Goal: Book appointment/travel/reservation

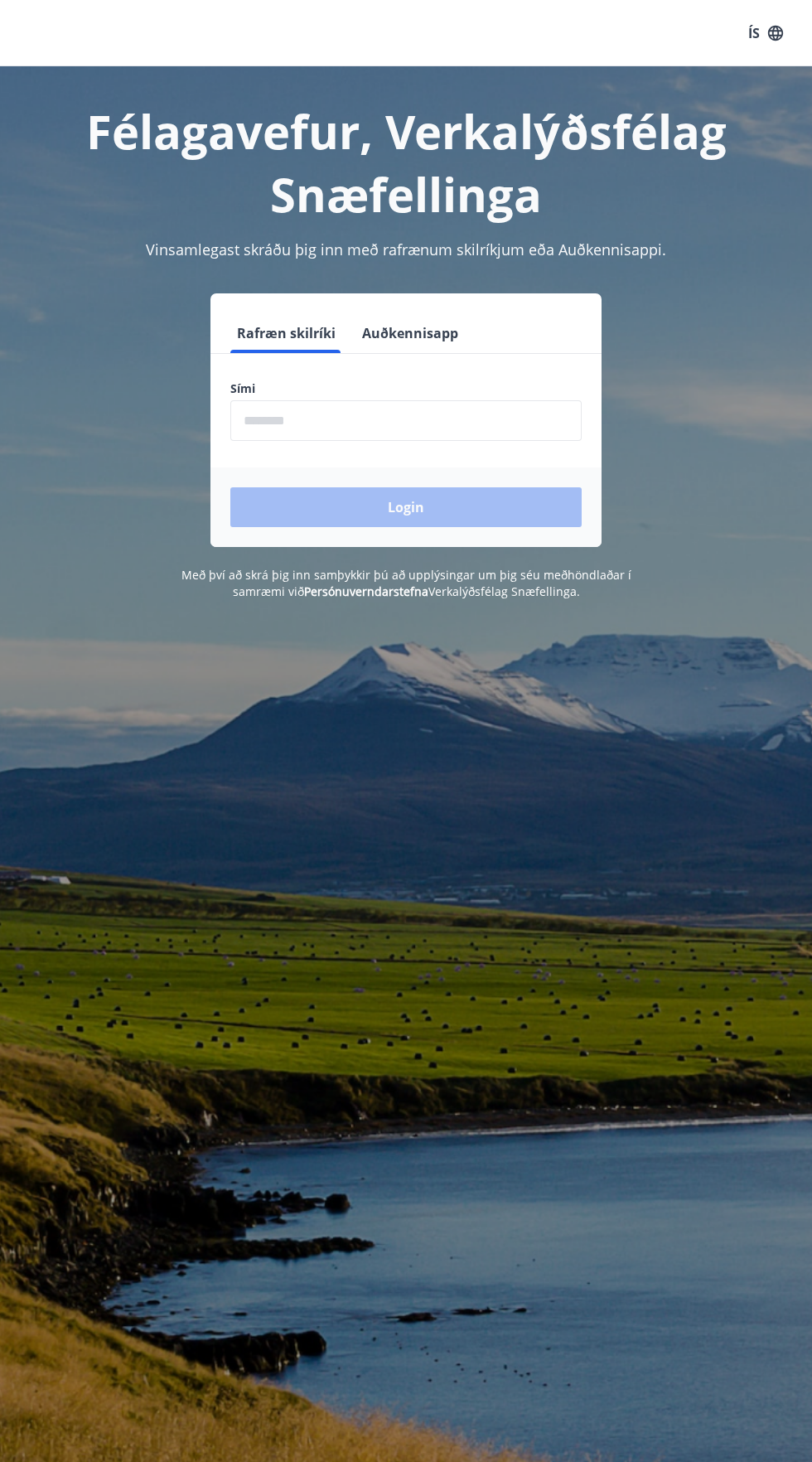
click at [495, 420] on input "phone" at bounding box center [406, 421] width 351 height 41
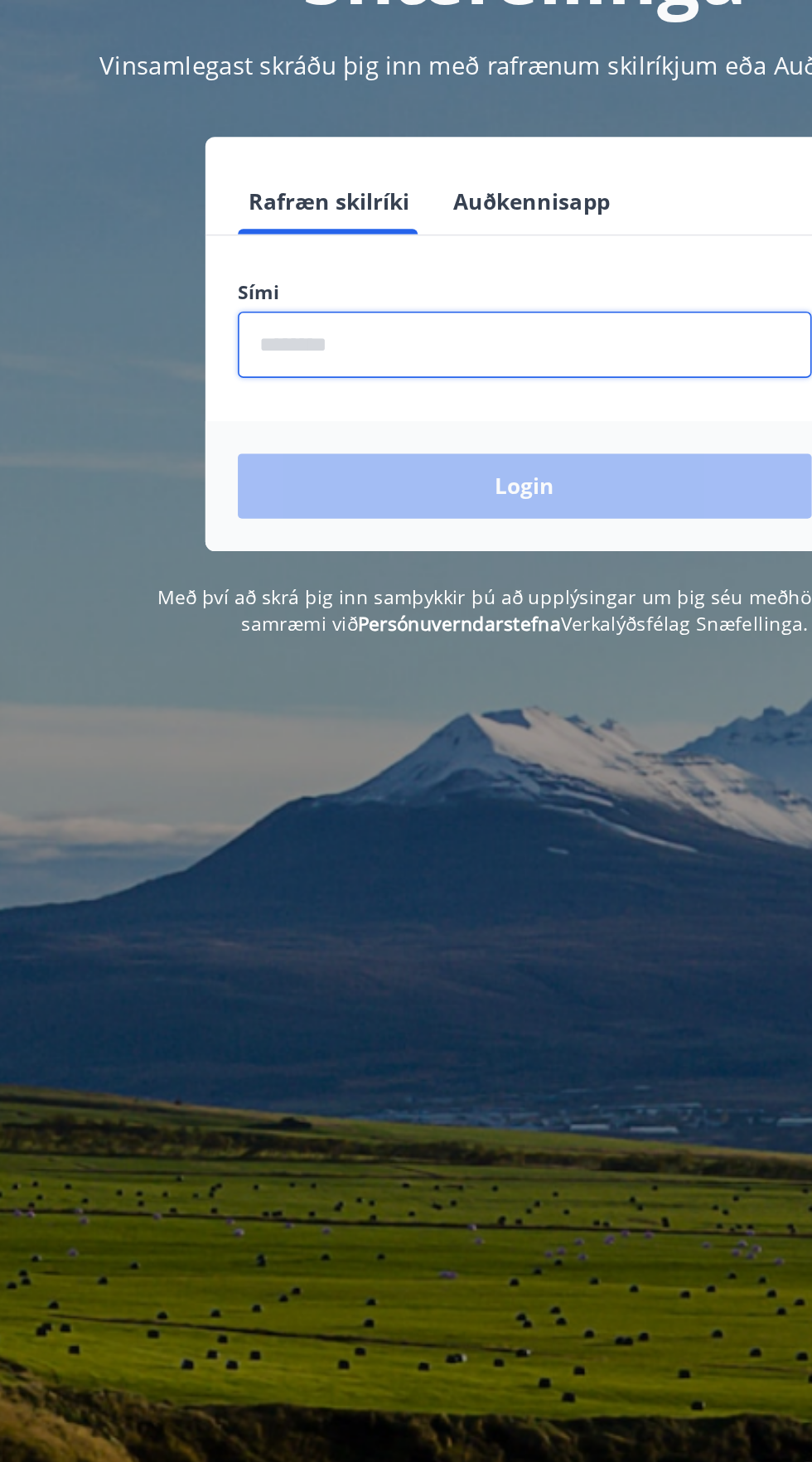
type input "********"
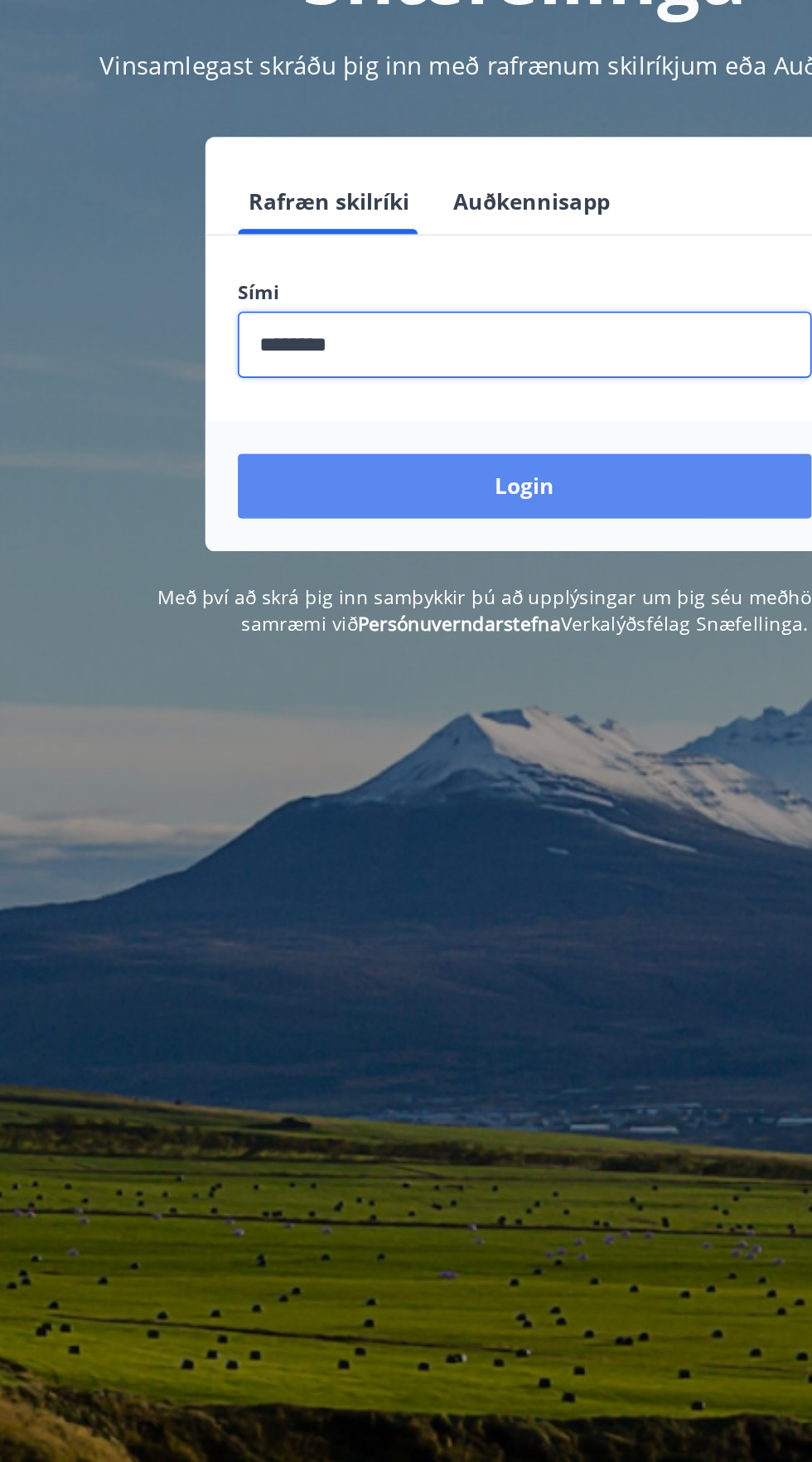
click at [533, 506] on button "Login" at bounding box center [406, 507] width 351 height 40
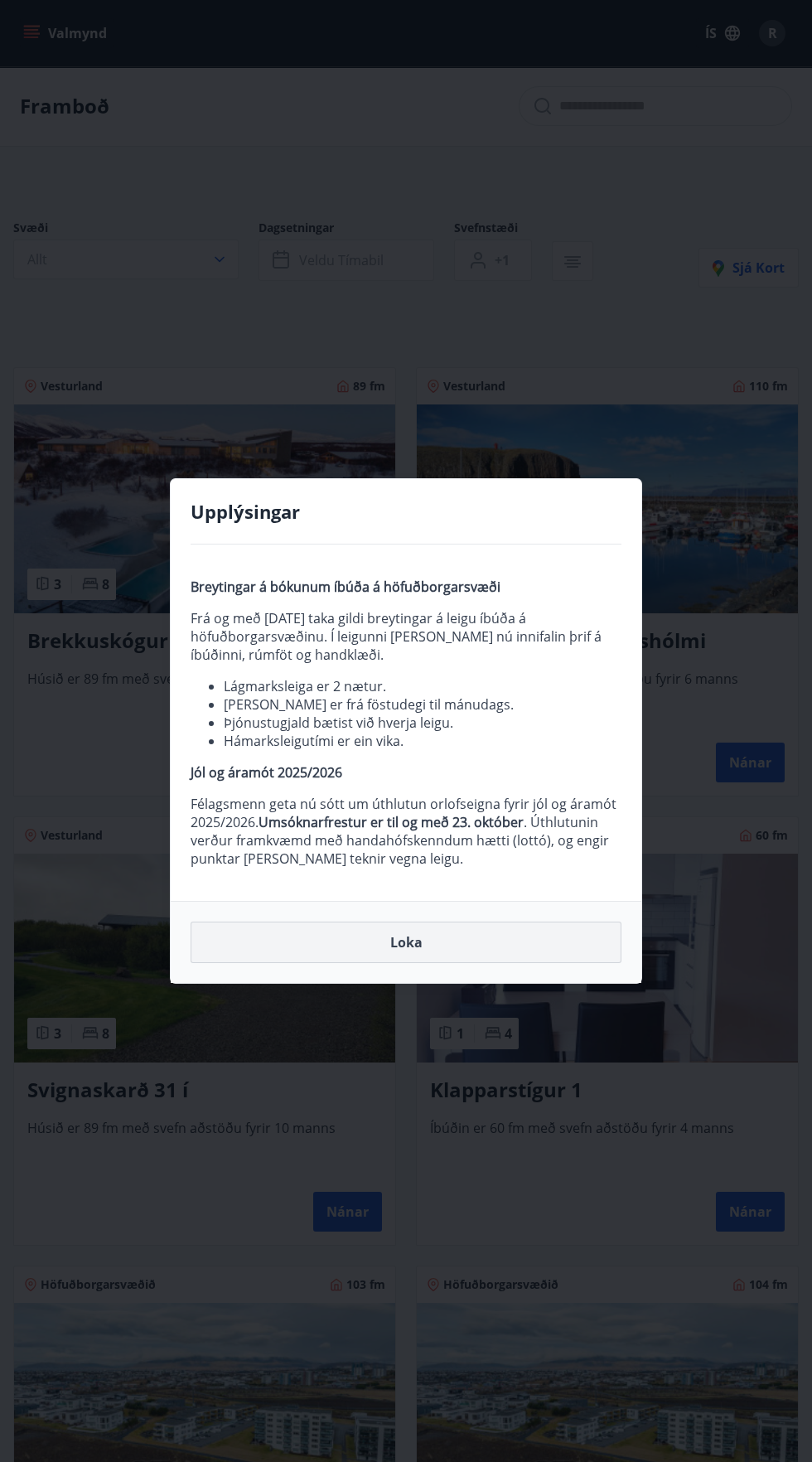
click at [513, 927] on button "Loka" at bounding box center [405, 942] width 431 height 42
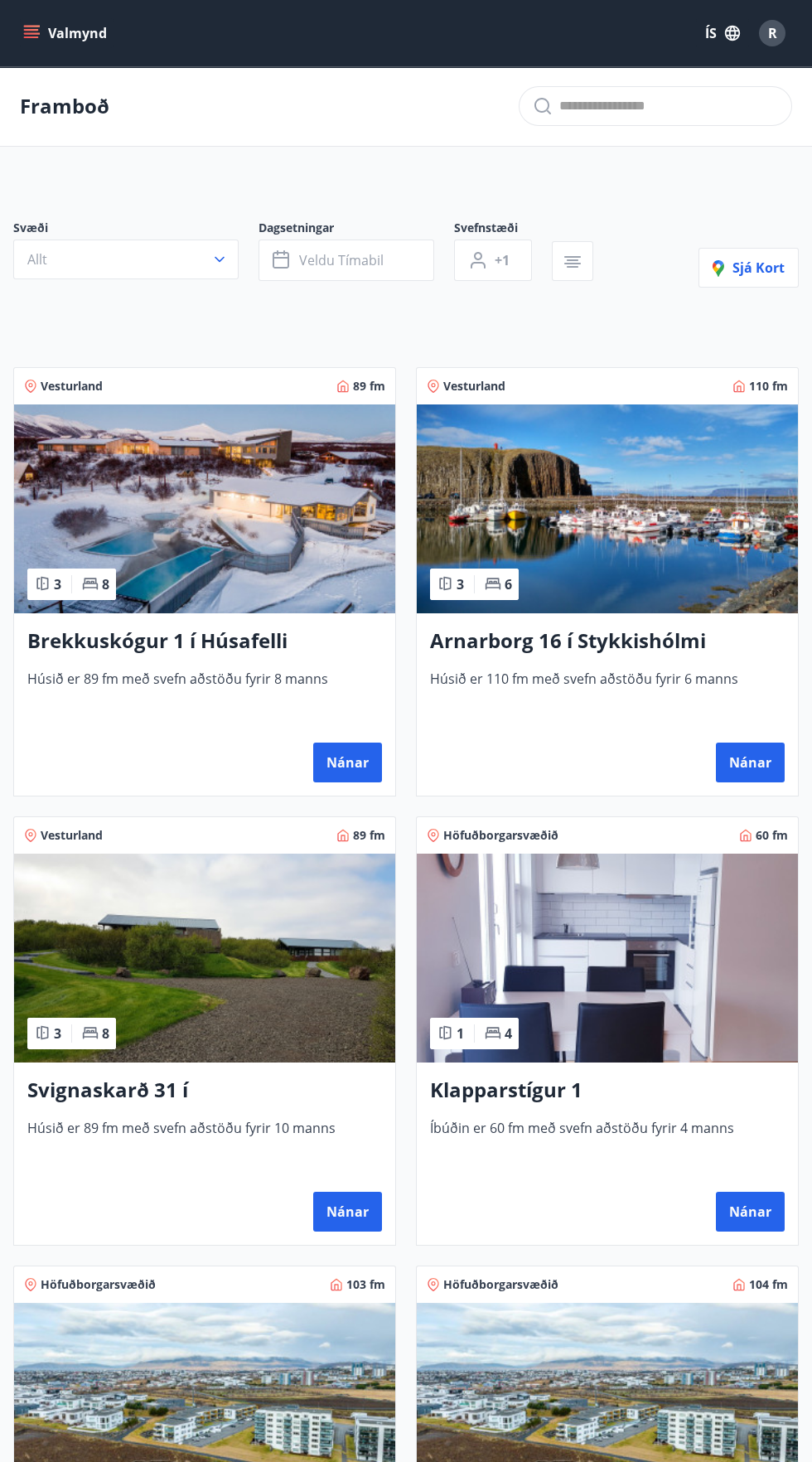
click at [481, 961] on img at bounding box center [607, 957] width 381 height 208
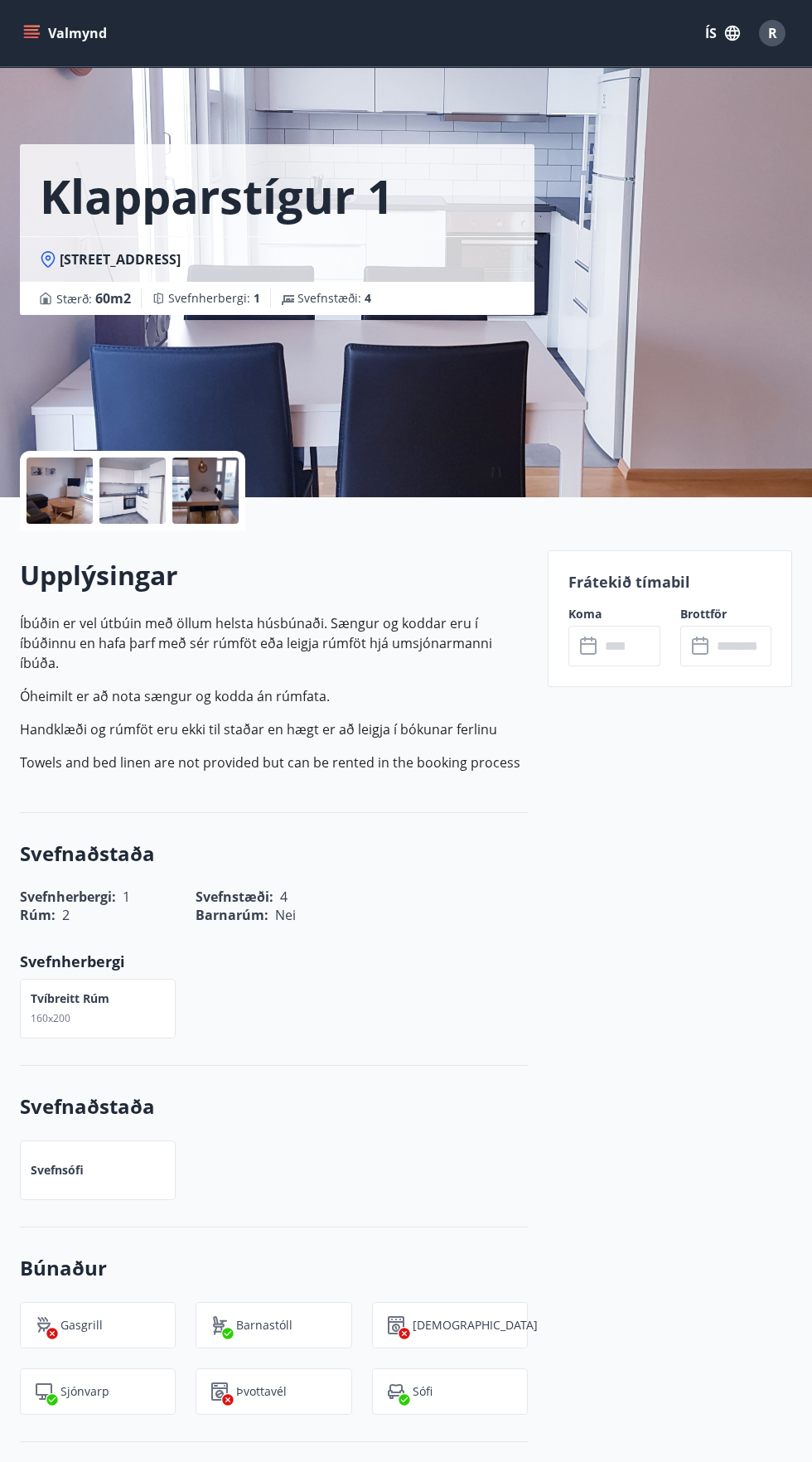
click at [108, 41] on button "Valmynd" at bounding box center [66, 33] width 94 height 30
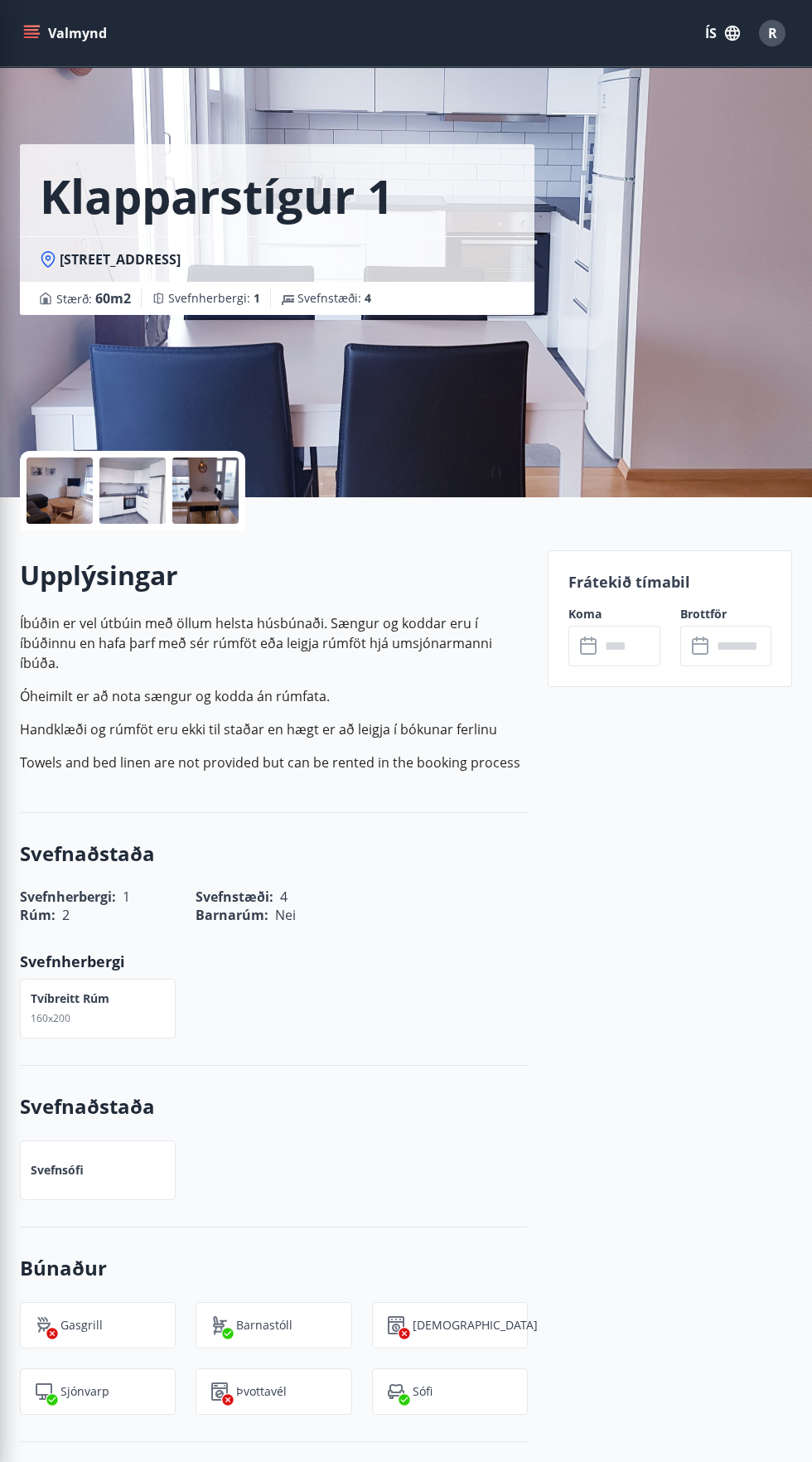
click at [606, 96] on div "Klapparstígur 1 Klapparstígur 1 - 101 Reykjavík Stærð : 60 m2 Svefnherbergi : 1…" at bounding box center [406, 249] width 772 height 497
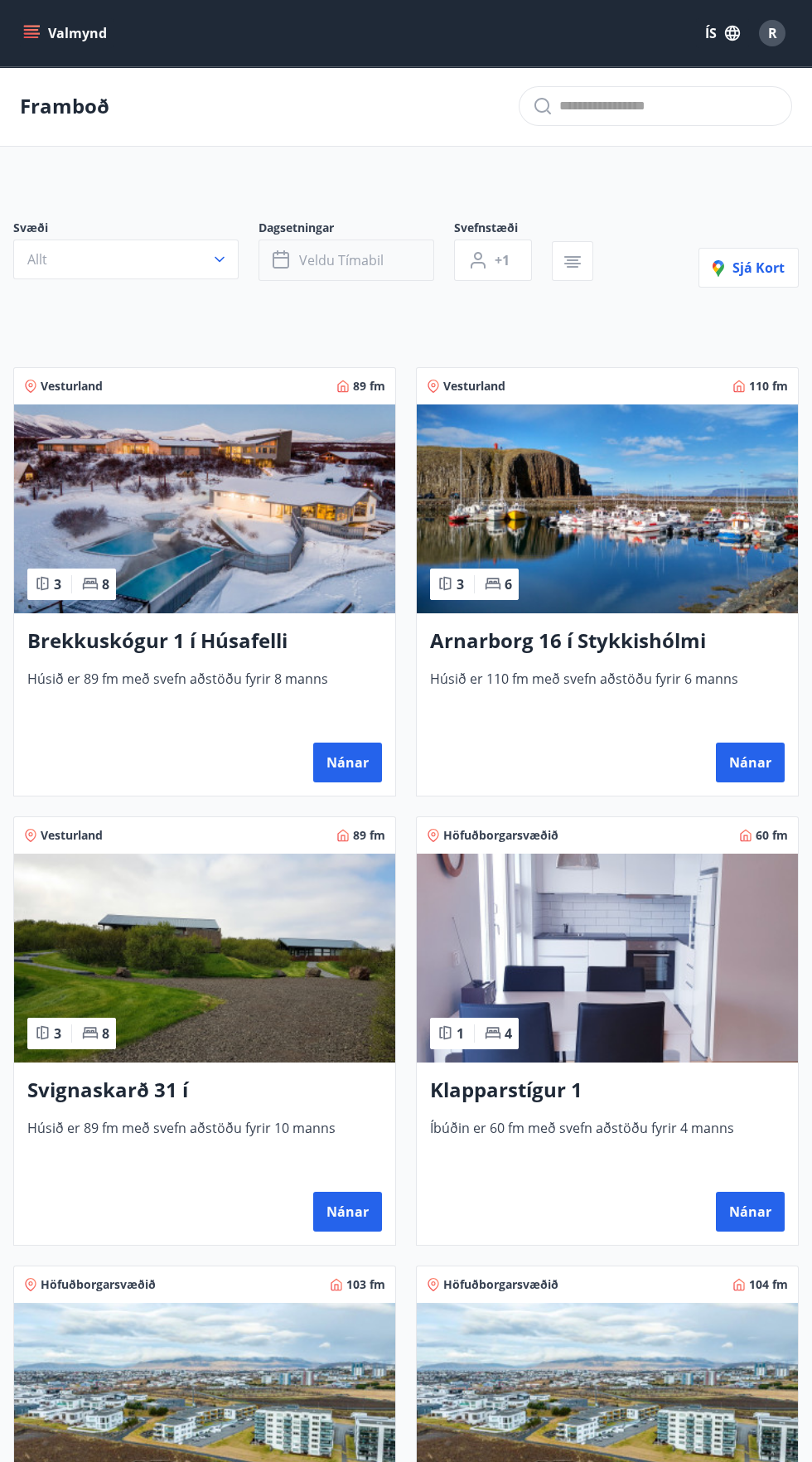
click at [364, 262] on span "Veldu tímabil" at bounding box center [341, 260] width 85 height 18
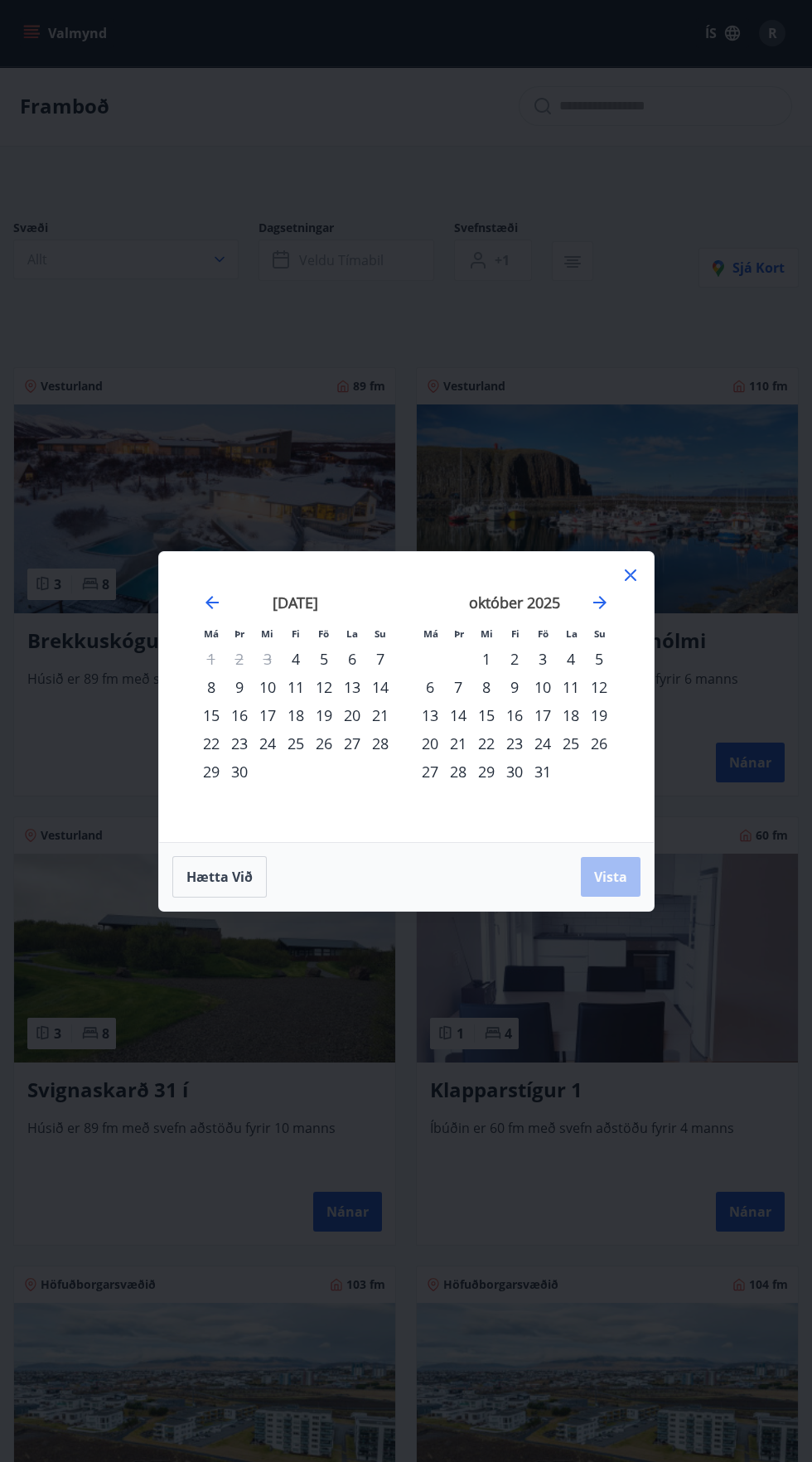
click at [457, 770] on div "28" at bounding box center [458, 771] width 28 height 28
click at [489, 761] on div "29" at bounding box center [486, 771] width 28 height 28
click at [611, 876] on span "Vista" at bounding box center [611, 877] width 33 height 18
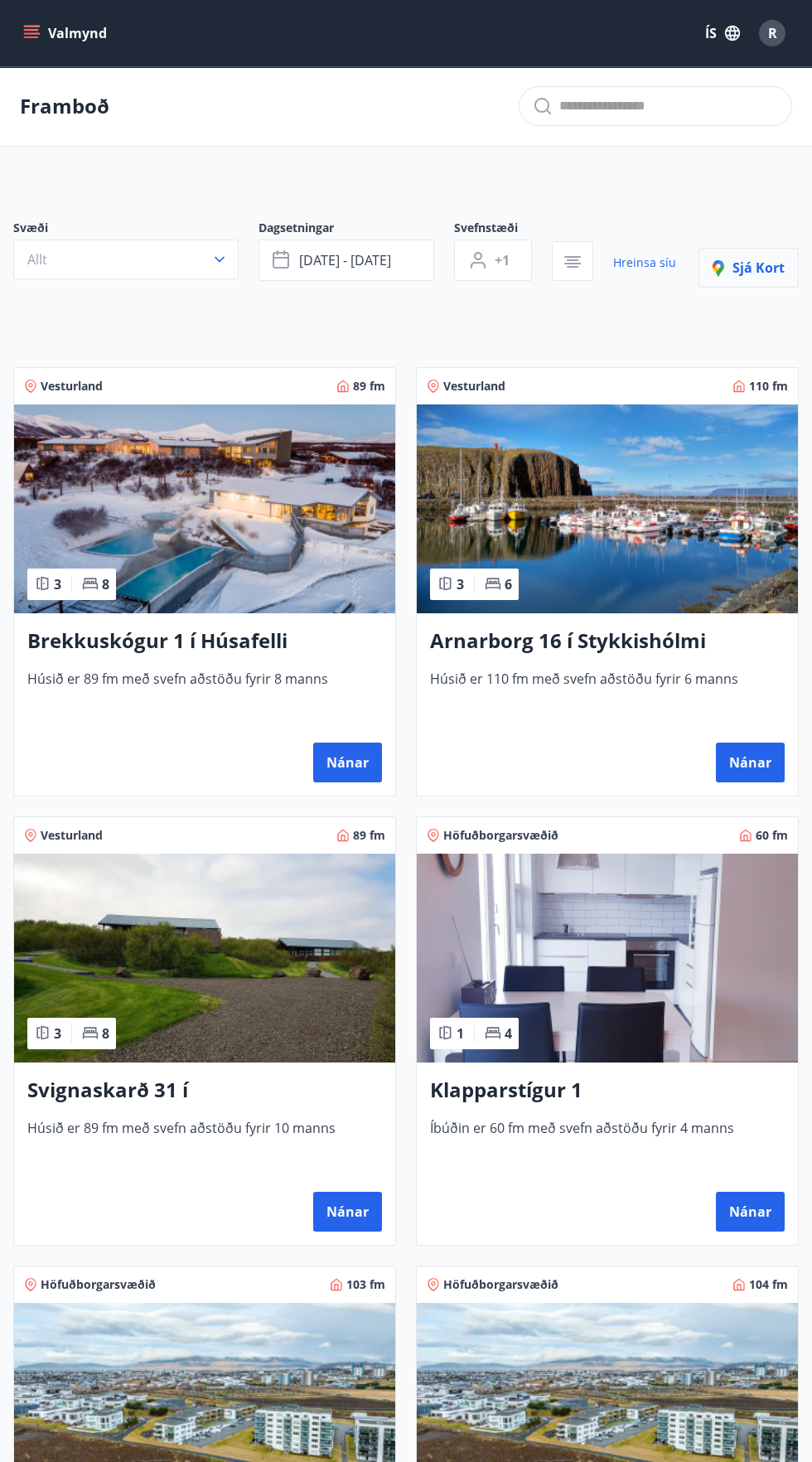
click at [723, 270] on icon "button" at bounding box center [719, 269] width 8 height 14
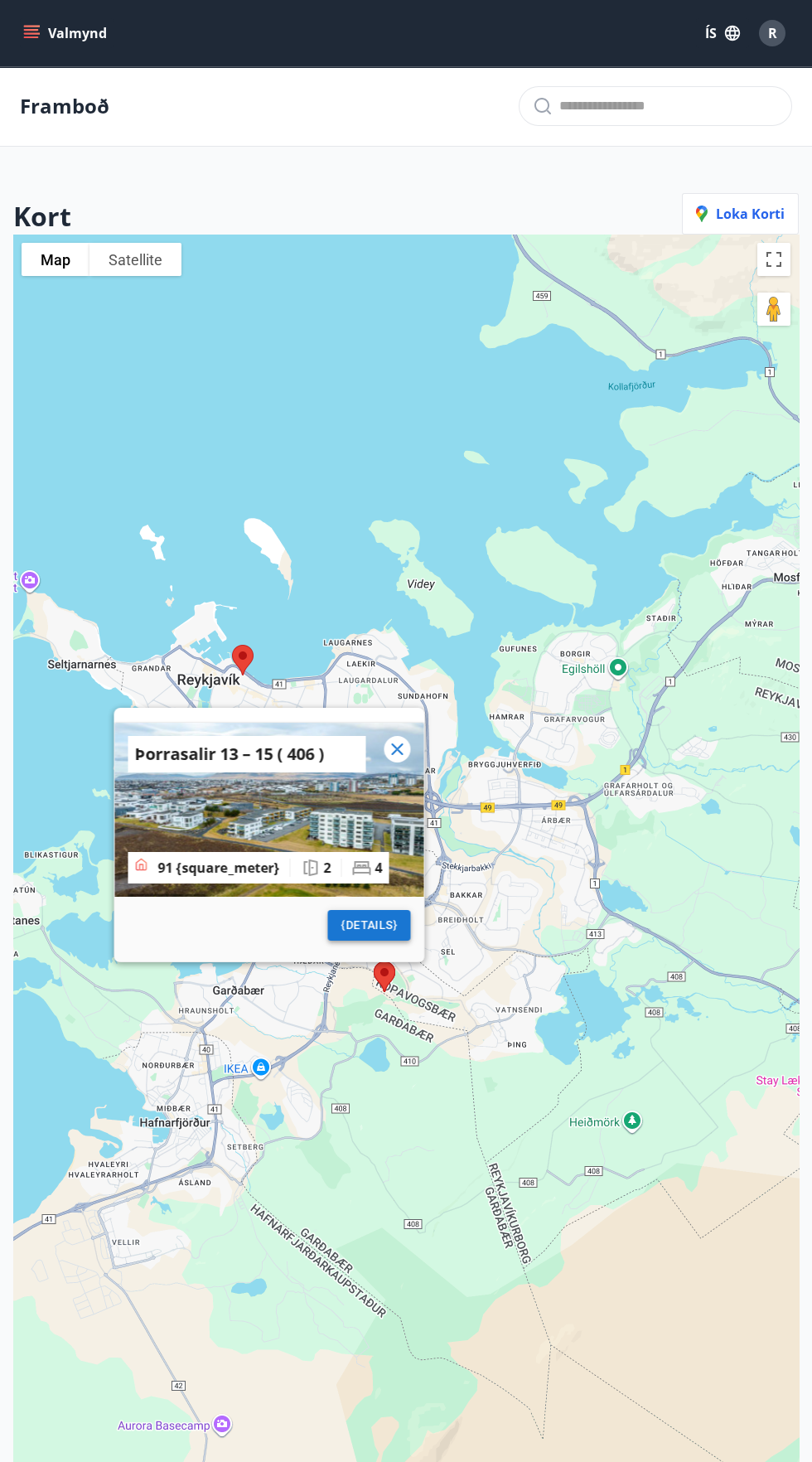
click at [386, 936] on span "{details}" at bounding box center [370, 925] width 56 height 21
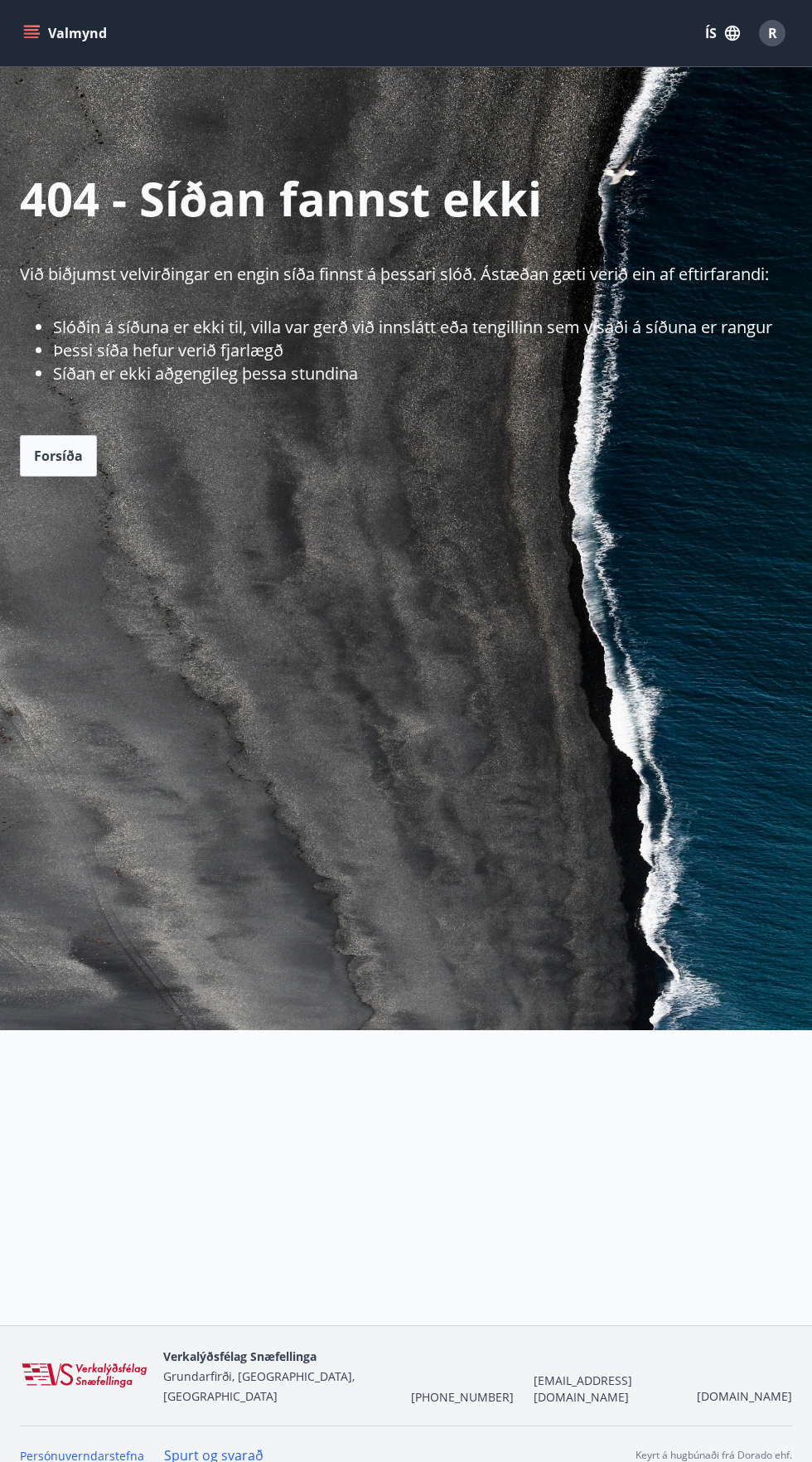
click at [139, 49] on div "Valmynd ÍS R" at bounding box center [406, 34] width 772 height 40
click at [64, 36] on button "Valmynd" at bounding box center [66, 33] width 94 height 30
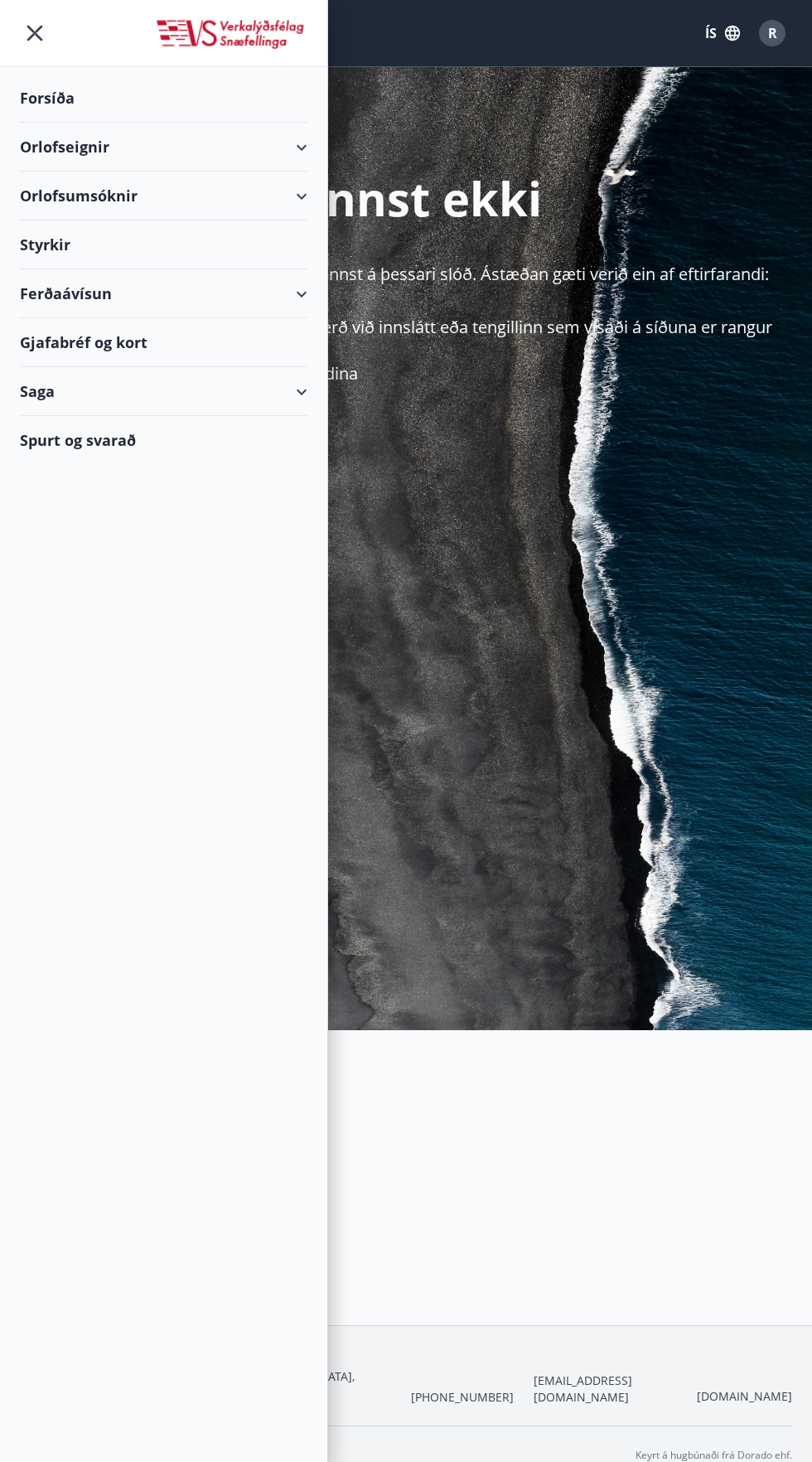
click at [135, 86] on div "Forsíða" at bounding box center [164, 98] width 288 height 49
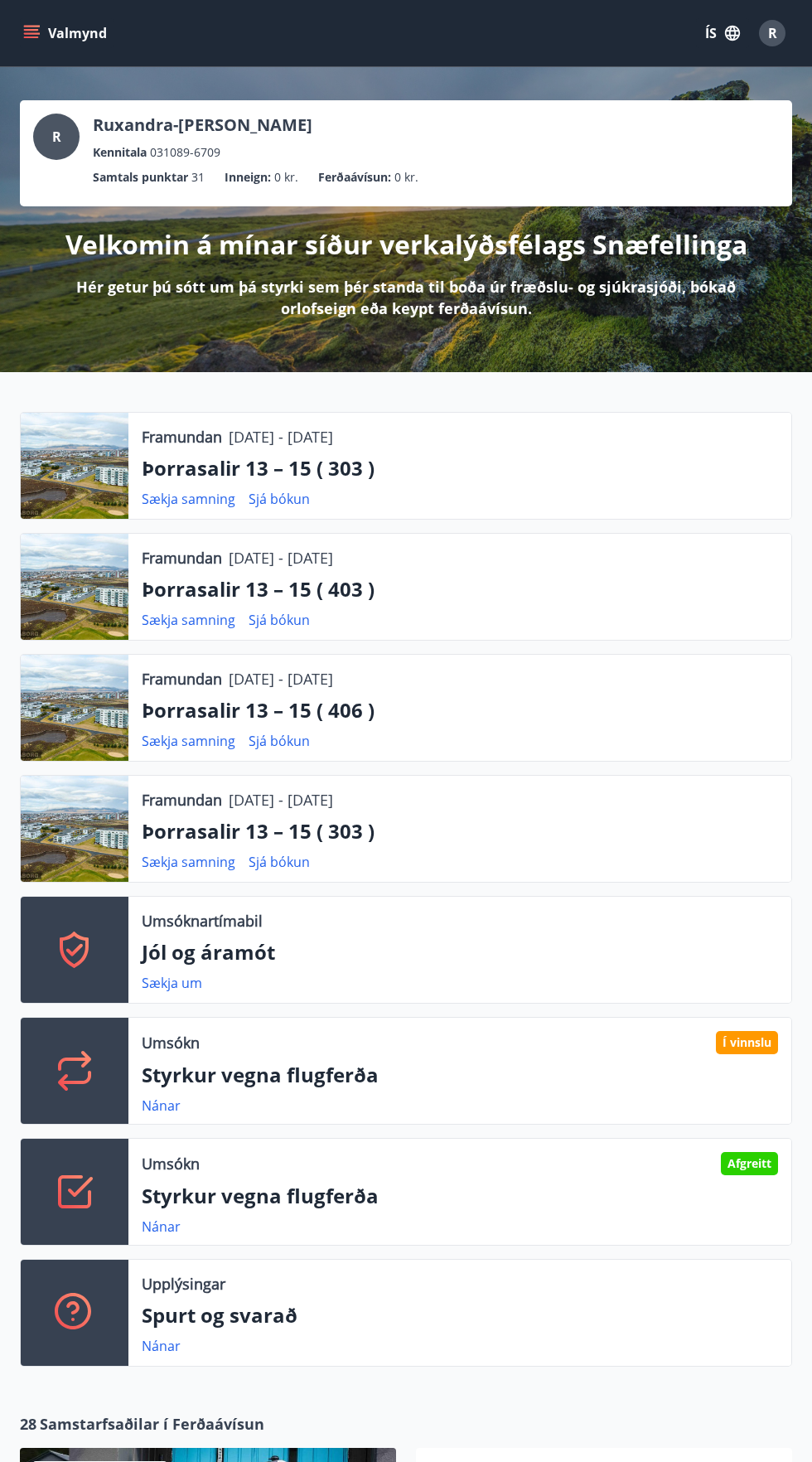
click at [74, 33] on button "Valmynd" at bounding box center [66, 33] width 94 height 30
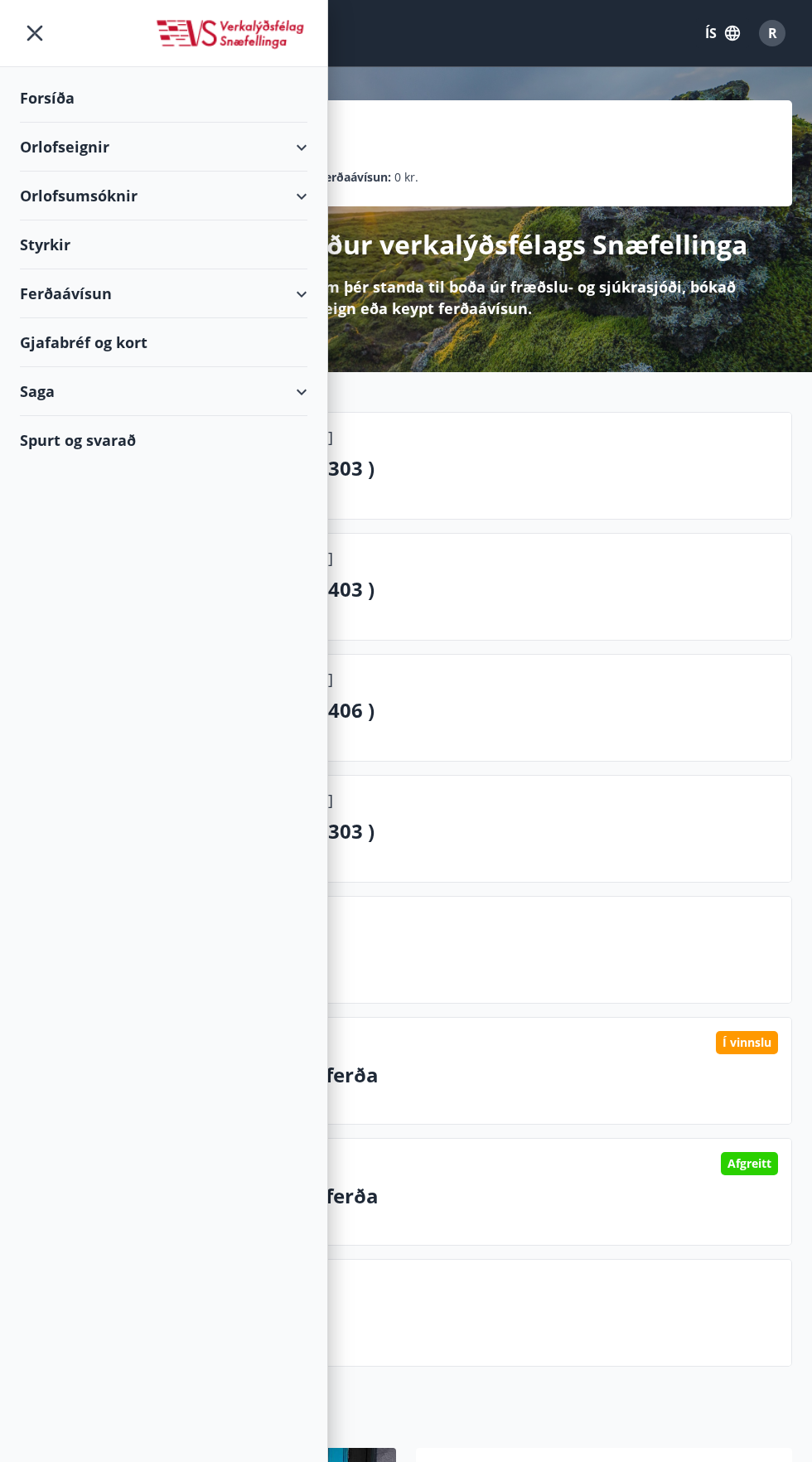
click at [300, 147] on div "Orlofseignir" at bounding box center [164, 147] width 288 height 49
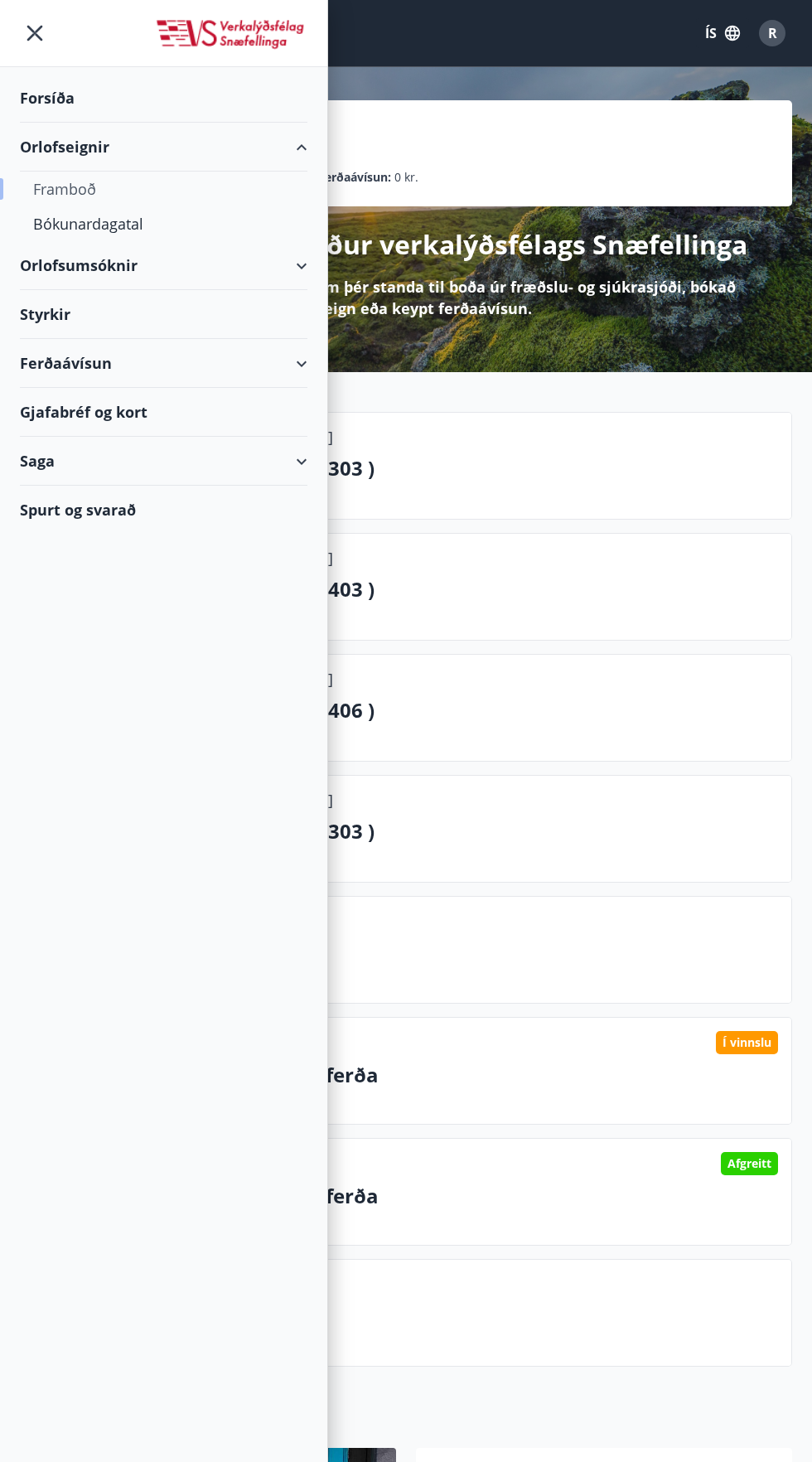
click at [102, 173] on div "Framboð" at bounding box center [163, 188] width 261 height 35
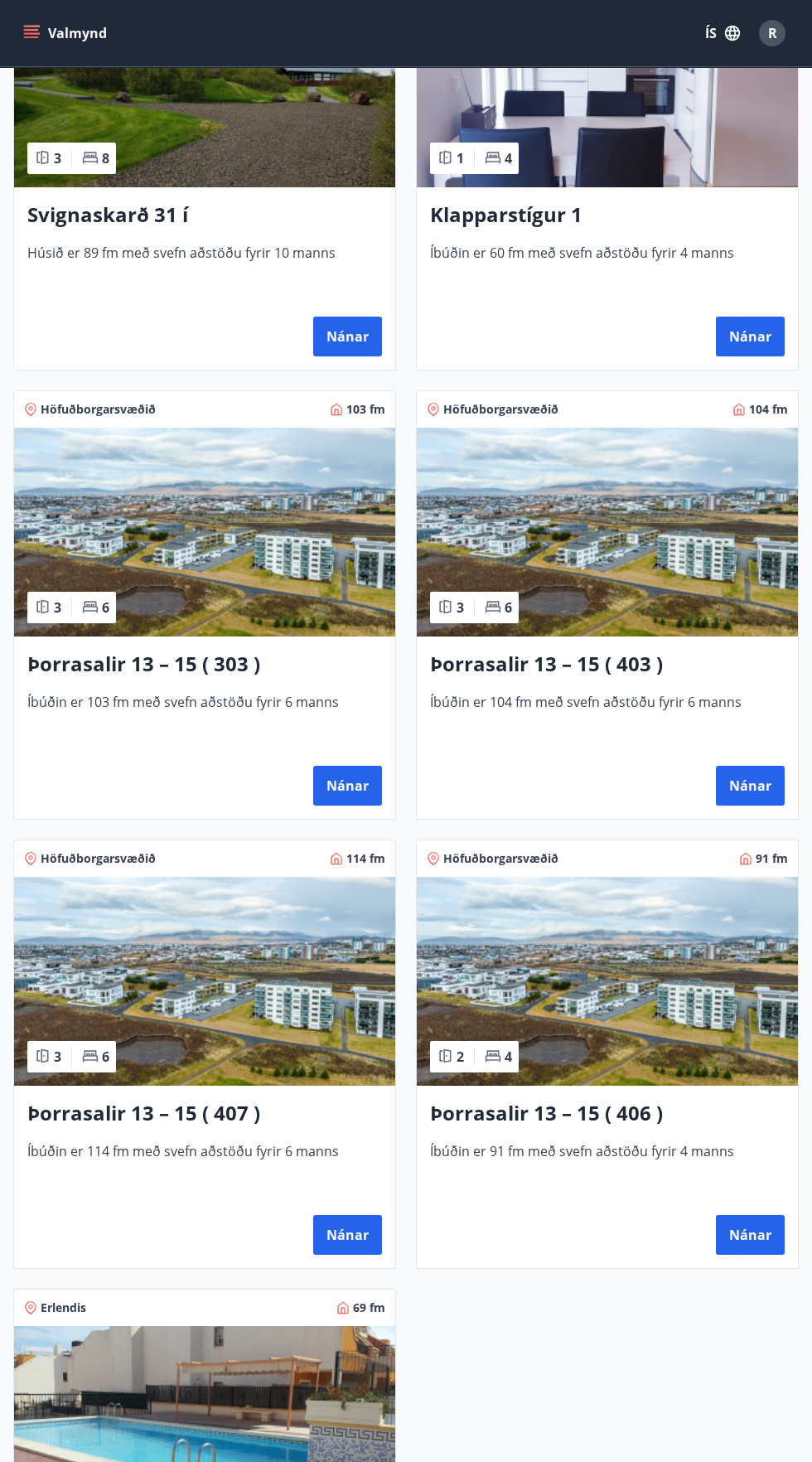
click at [673, 1051] on img at bounding box center [607, 980] width 381 height 208
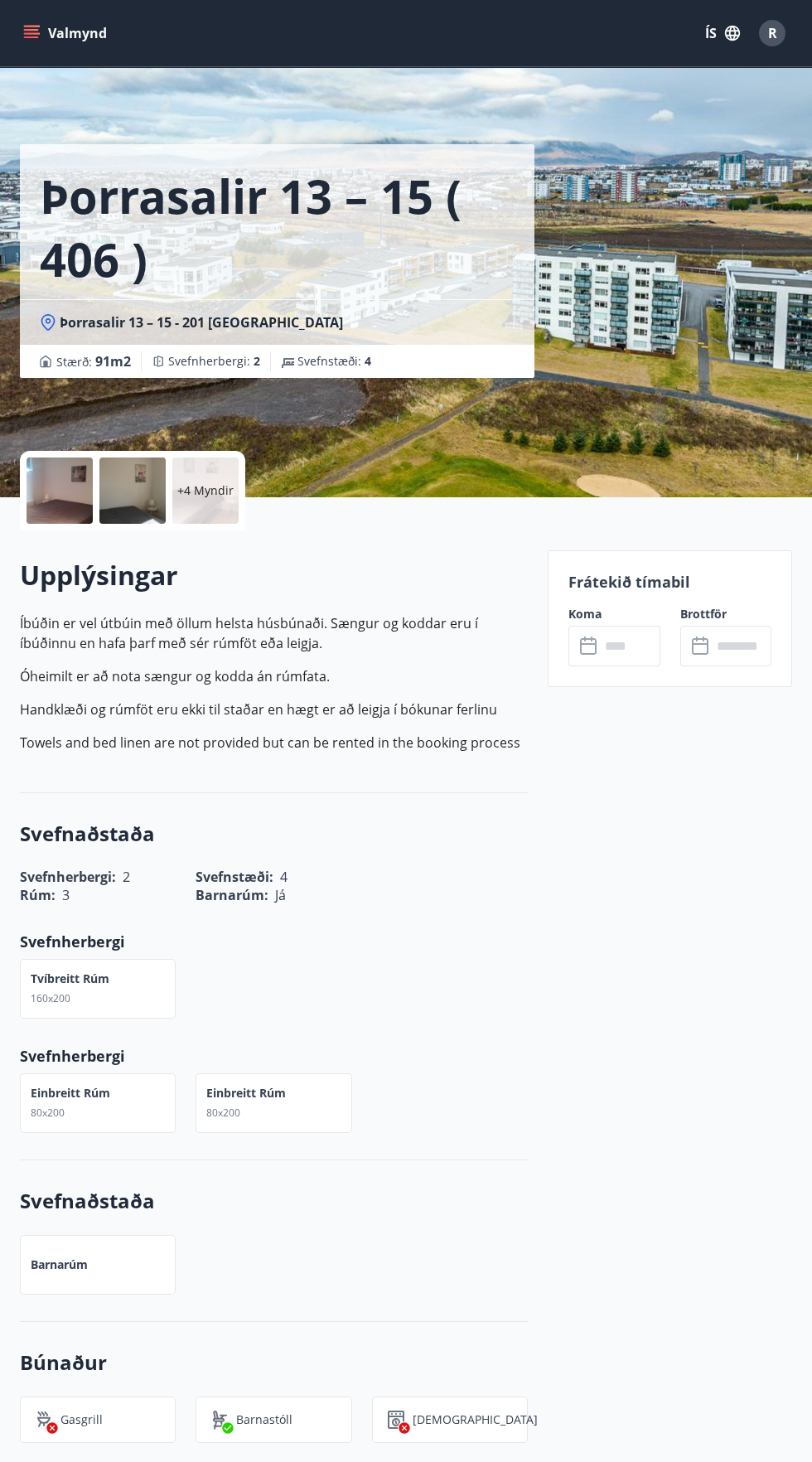
click at [634, 645] on input "text" at bounding box center [630, 645] width 60 height 41
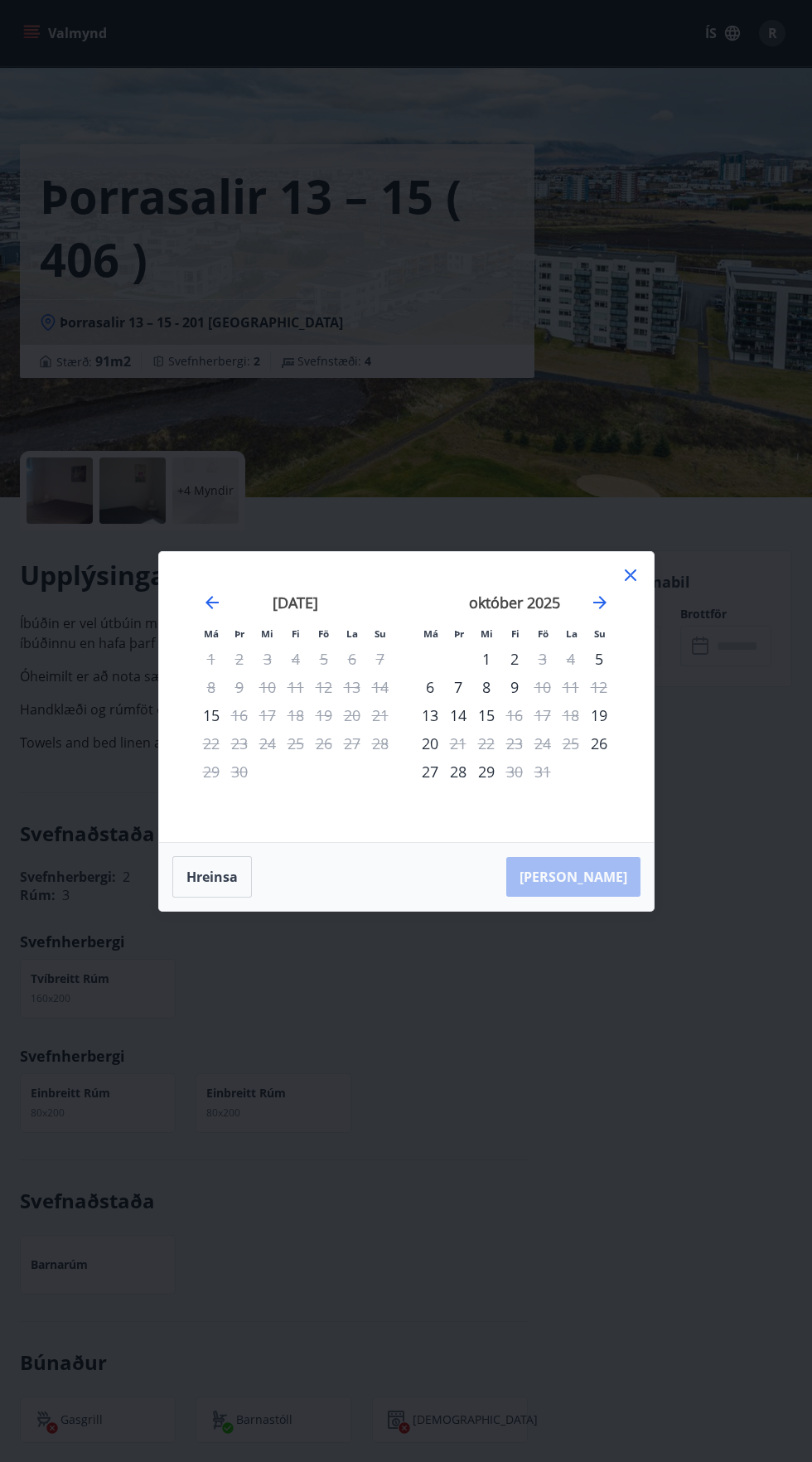
click at [462, 786] on div "28" at bounding box center [458, 771] width 28 height 28
click at [493, 786] on div "29" at bounding box center [486, 771] width 28 height 28
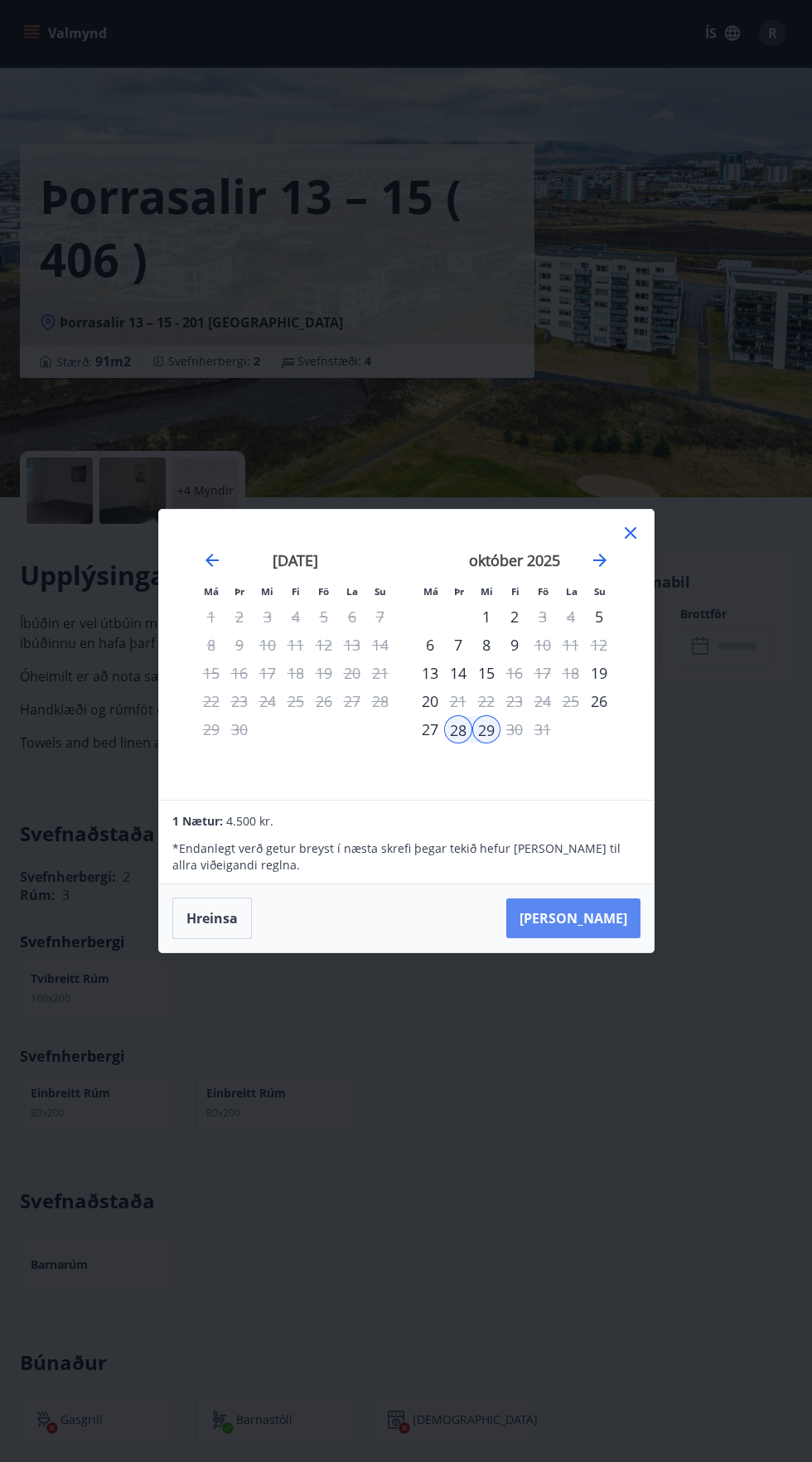
click at [604, 938] on button "Taka Frá" at bounding box center [573, 919] width 134 height 40
click at [673, 193] on div "Má Þr Mi Fi Fö La Su Má Þr Mi Fi Fö La Su ágúst 2025 1 2 3 4 5 6 7 8 9 10 11 12…" at bounding box center [406, 731] width 812 height 1462
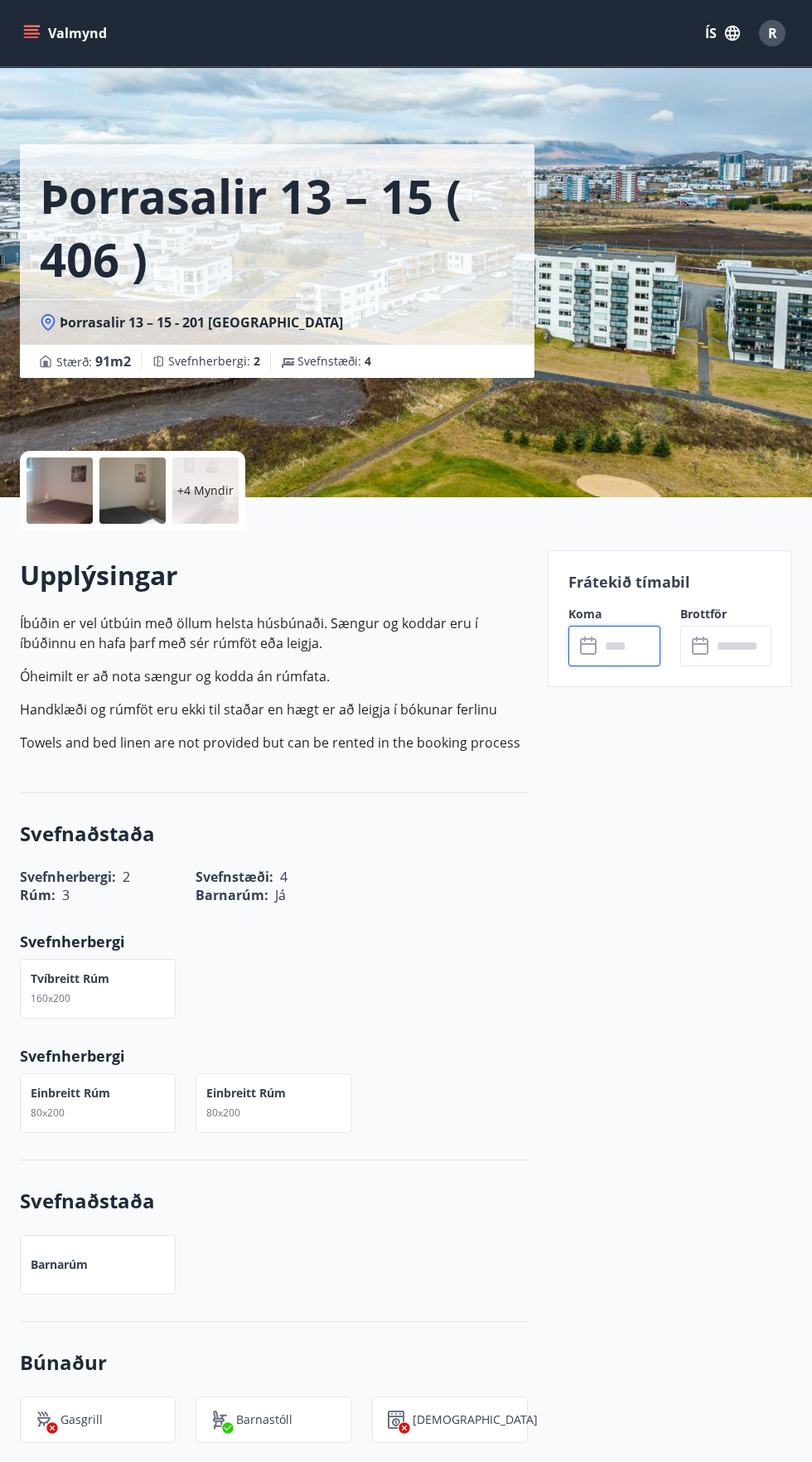
click at [96, 41] on button "Valmynd" at bounding box center [66, 33] width 94 height 30
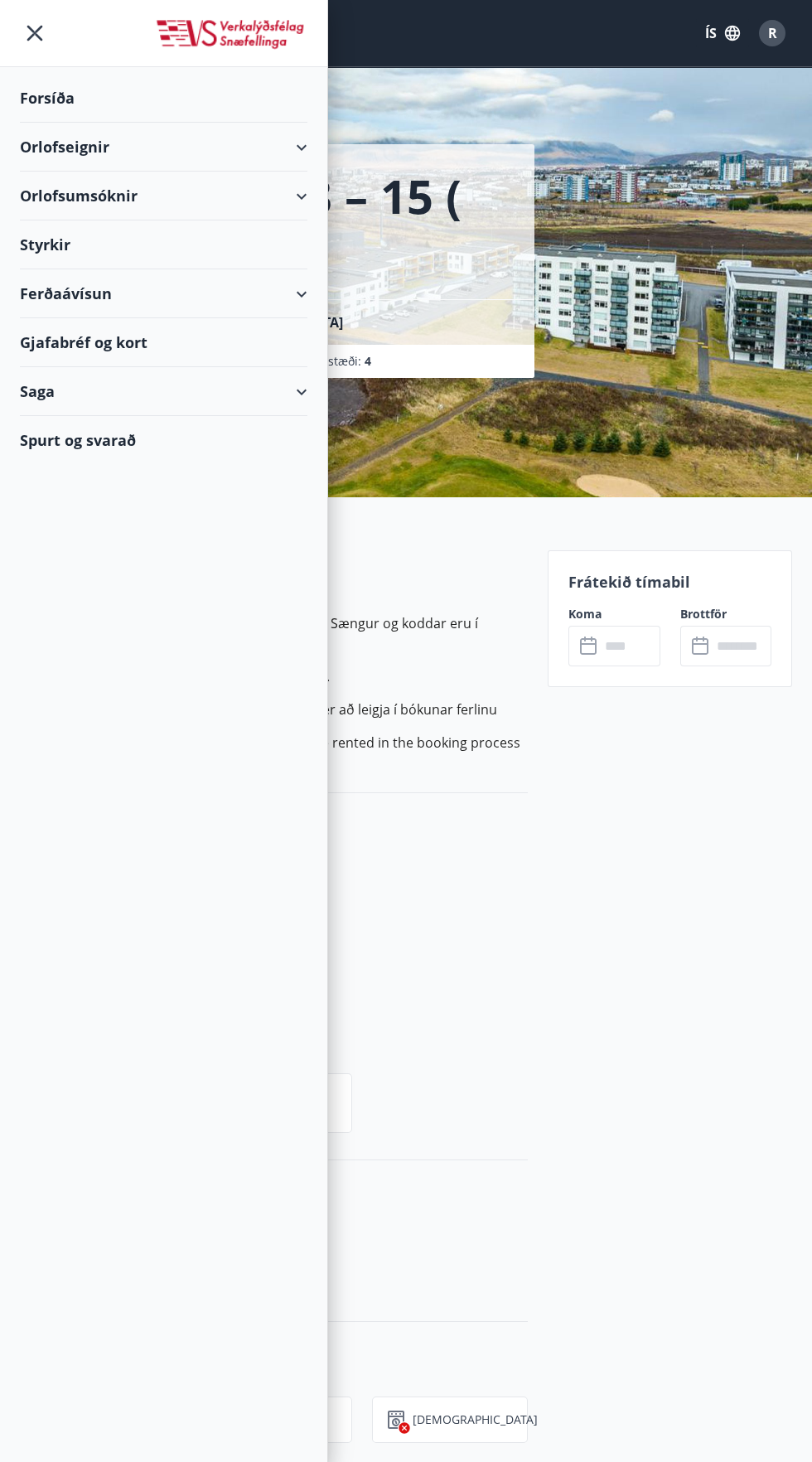
click at [80, 75] on div "Forsíða" at bounding box center [164, 98] width 288 height 49
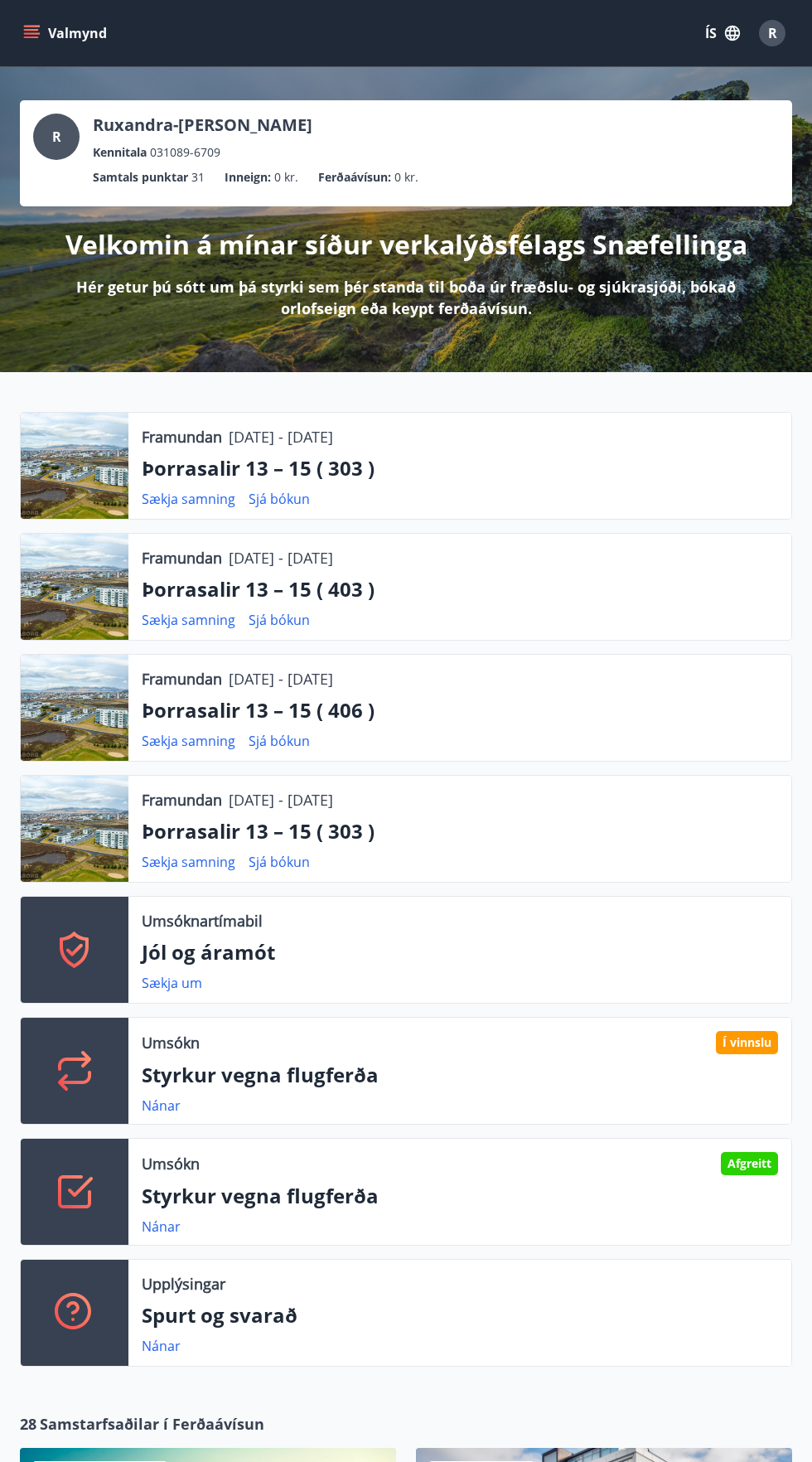
click at [733, 33] on icon "button" at bounding box center [733, 33] width 18 height 18
click at [533, 105] on span "English" at bounding box center [523, 104] width 41 height 15
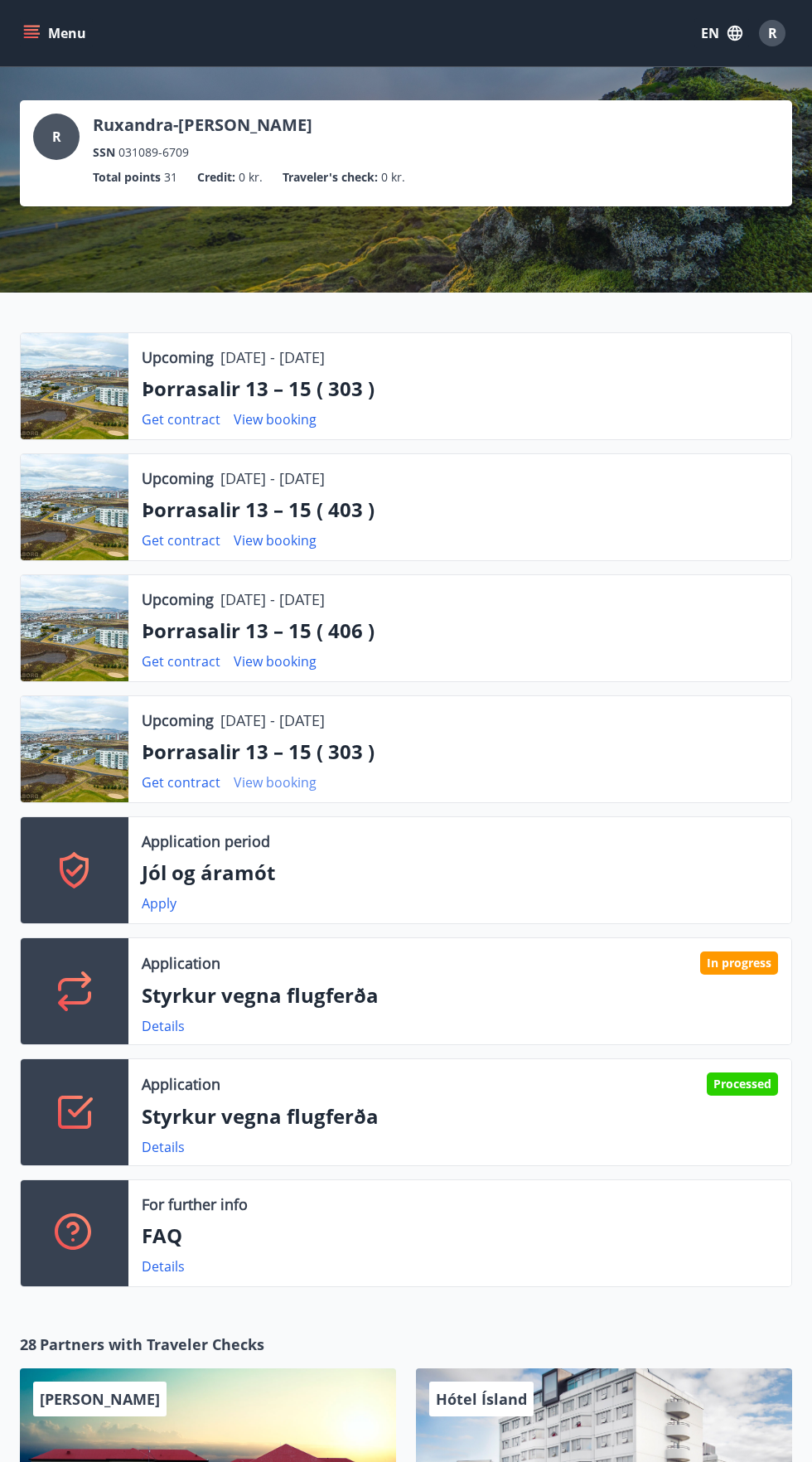
click at [263, 775] on link "View booking" at bounding box center [275, 782] width 83 height 18
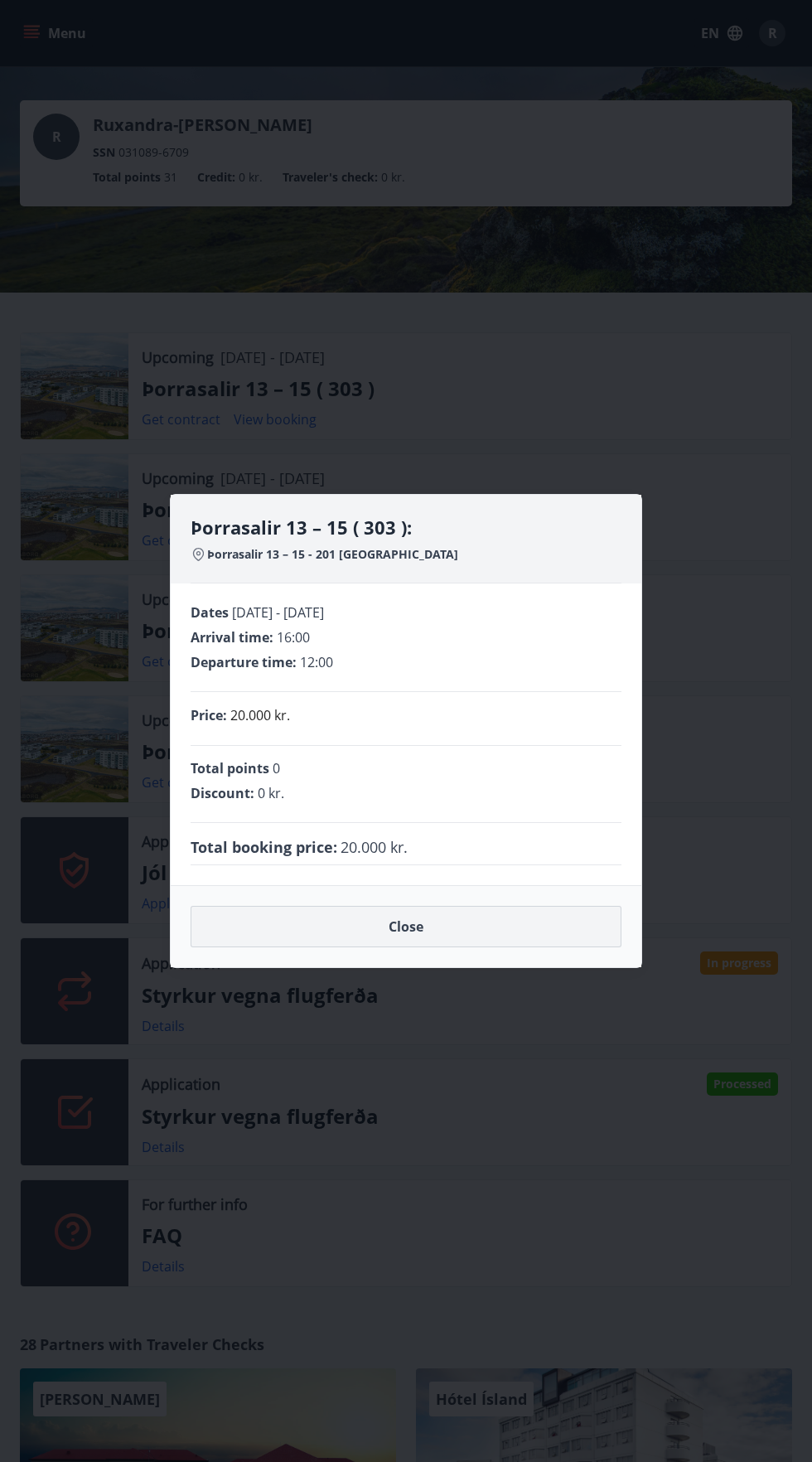
click at [227, 941] on button "Close" at bounding box center [405, 927] width 431 height 42
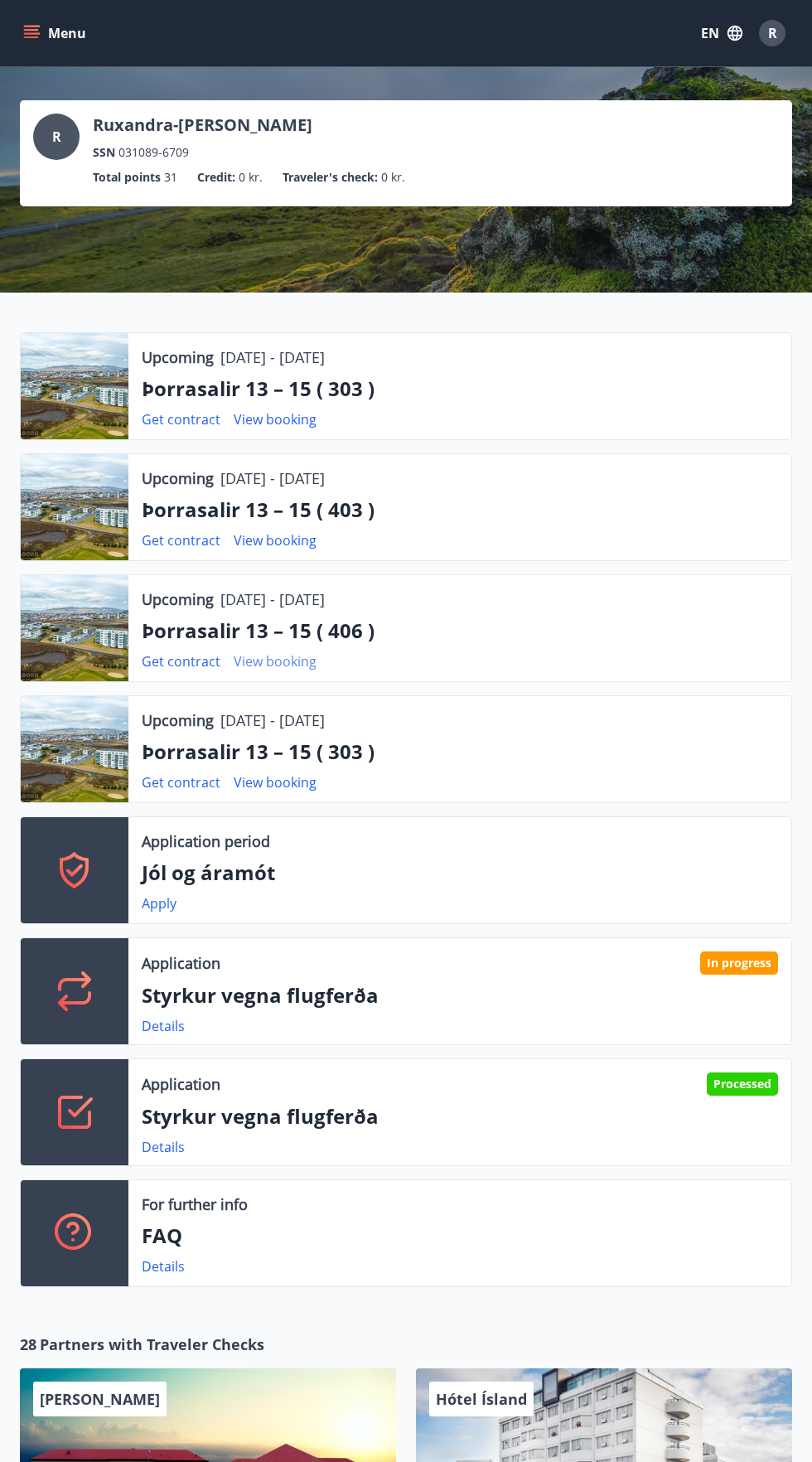
click at [301, 660] on link "View booking" at bounding box center [275, 661] width 83 height 18
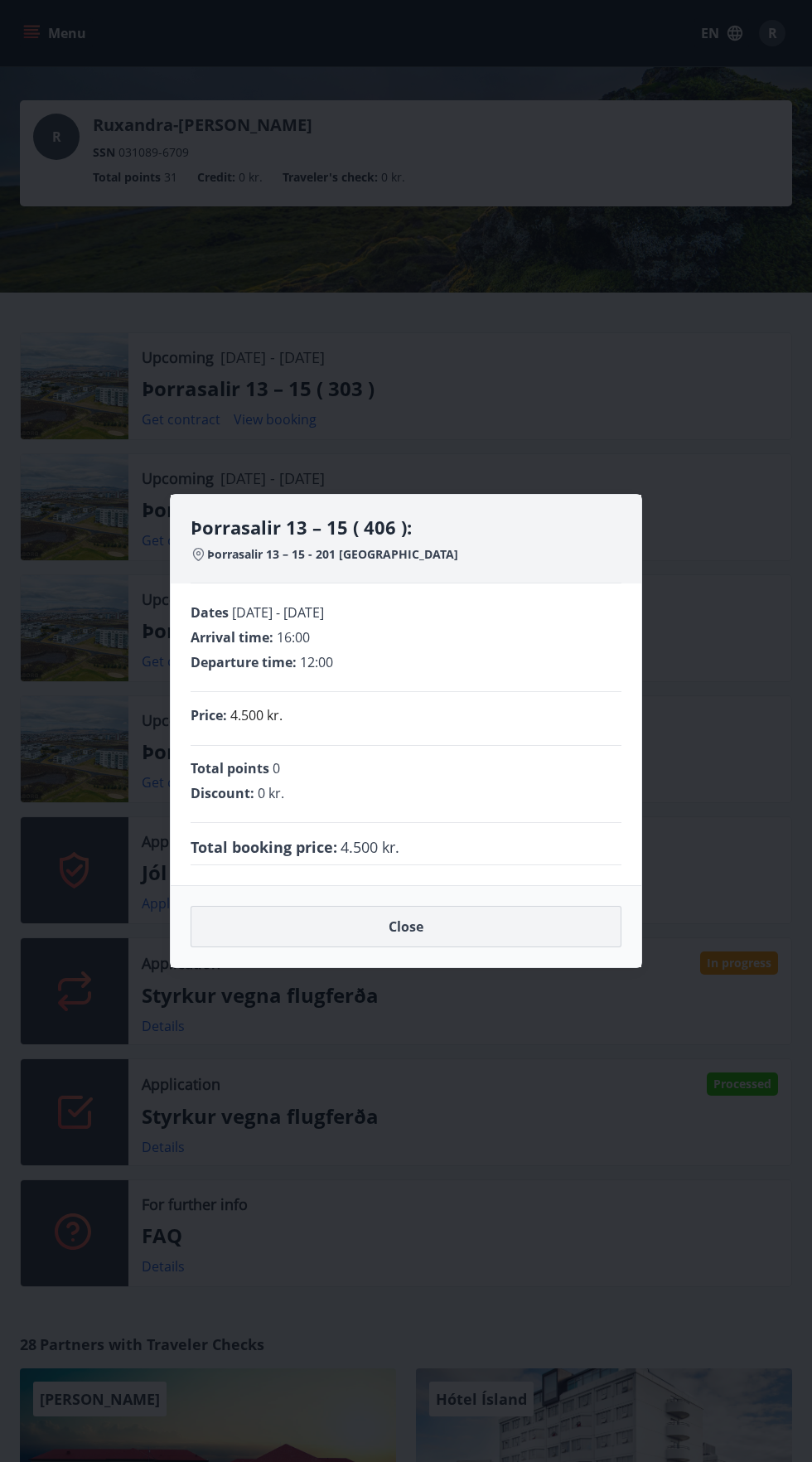
click at [225, 929] on button "Close" at bounding box center [405, 927] width 431 height 42
